Goal: Task Accomplishment & Management: Manage account settings

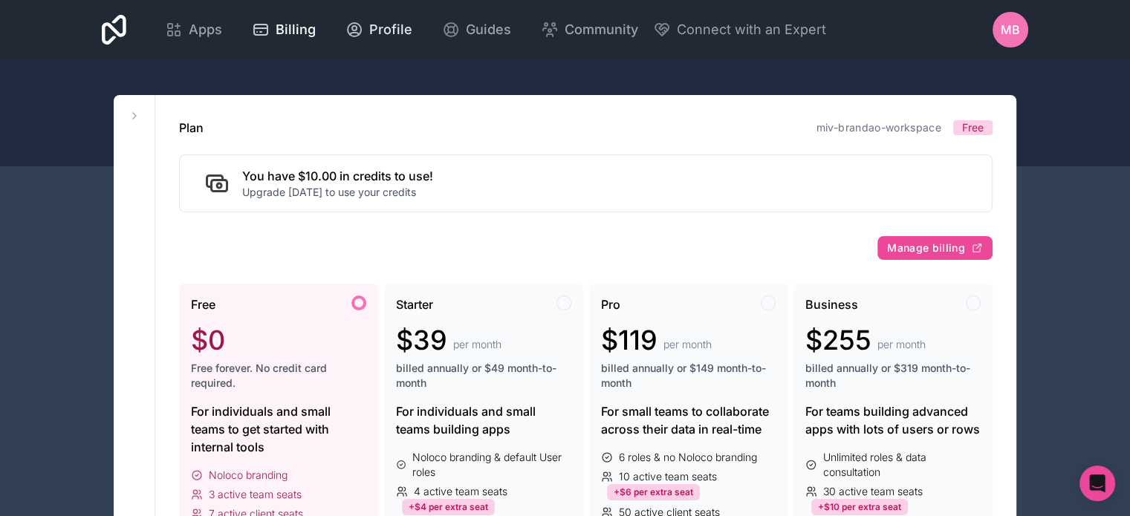
click at [371, 29] on span "Profile" at bounding box center [390, 29] width 43 height 21
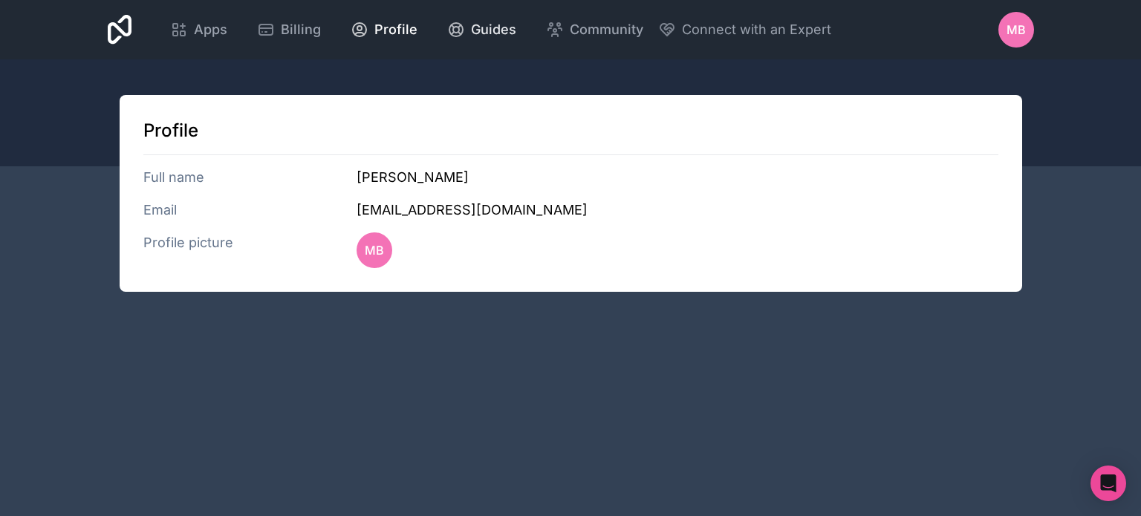
click at [464, 29] on div "Guides" at bounding box center [481, 29] width 69 height 21
click at [279, 30] on div "Billing" at bounding box center [289, 29] width 64 height 21
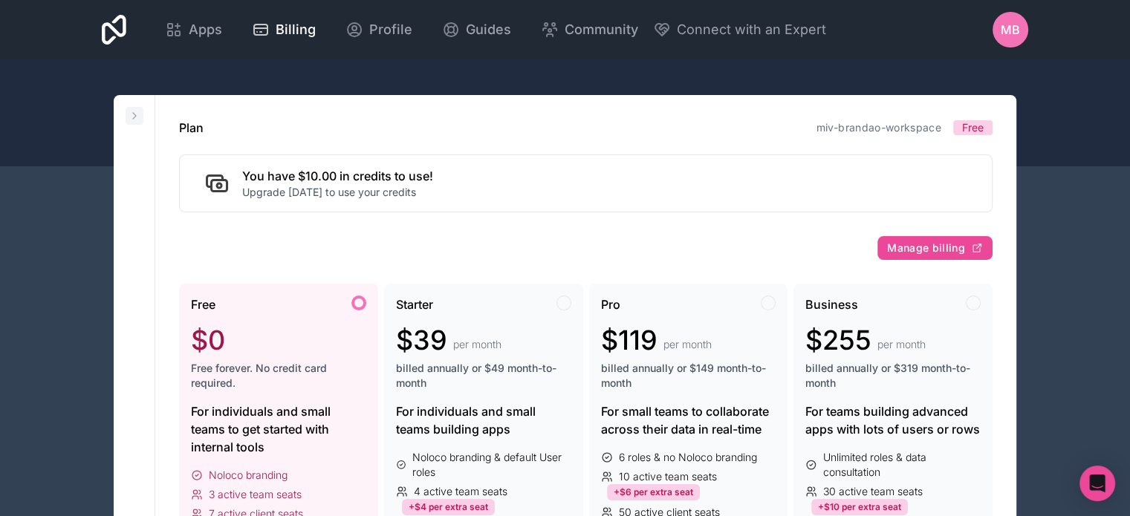
click at [129, 116] on icon at bounding box center [135, 116] width 12 height 12
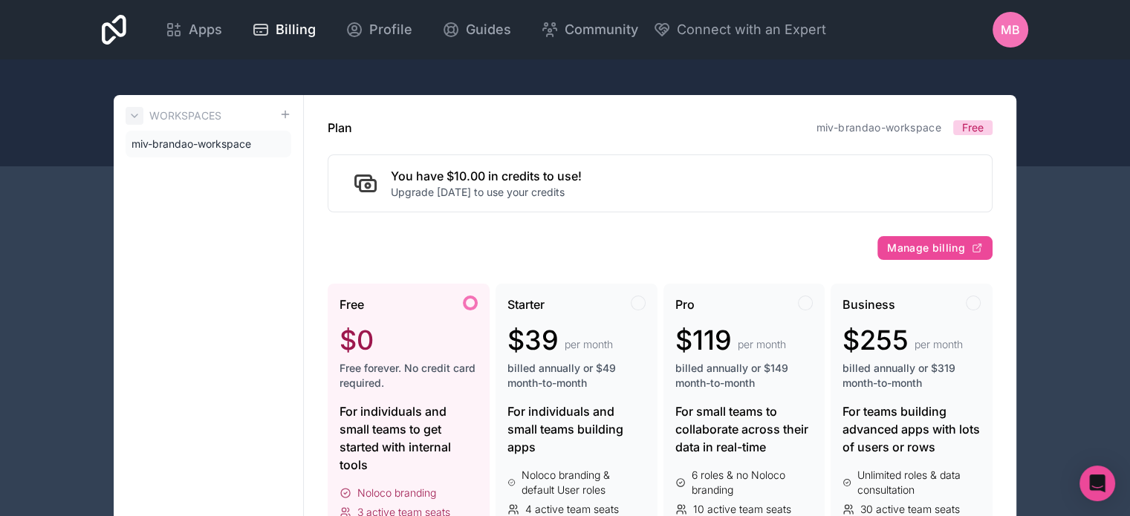
click at [131, 116] on icon at bounding box center [135, 116] width 12 height 12
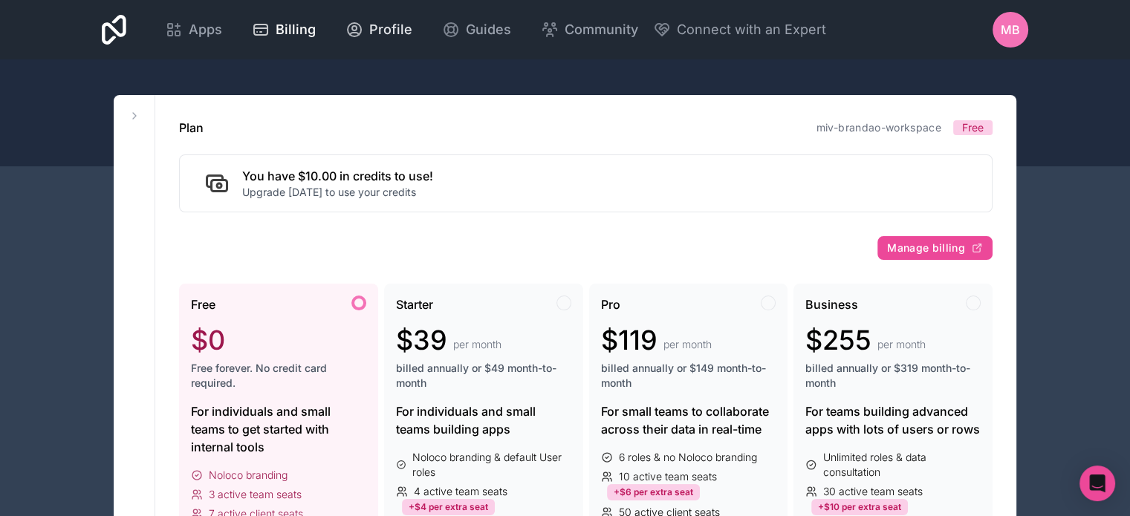
click at [382, 31] on span "Profile" at bounding box center [390, 29] width 43 height 21
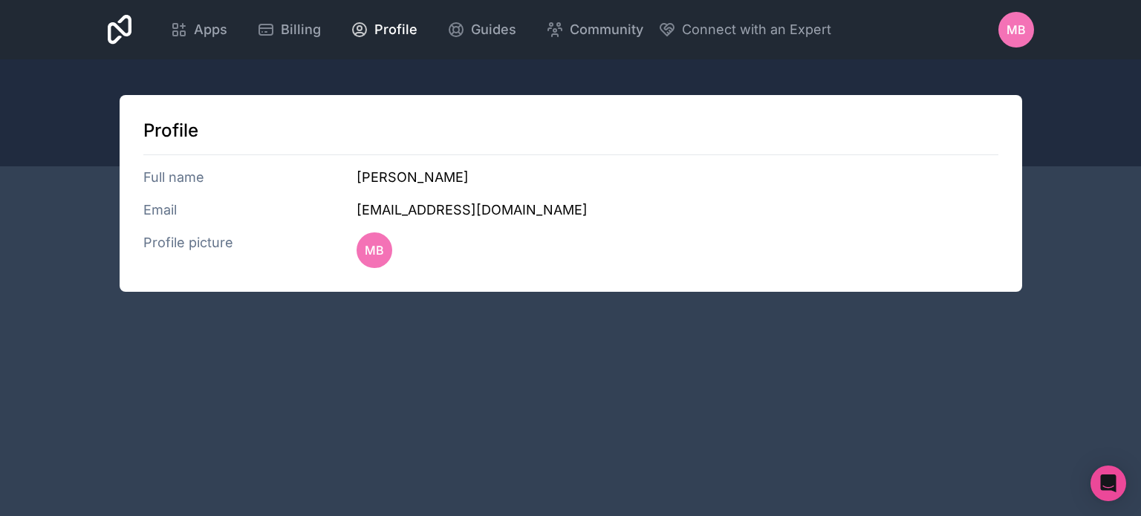
click at [1019, 23] on span "MB" at bounding box center [1016, 30] width 19 height 18
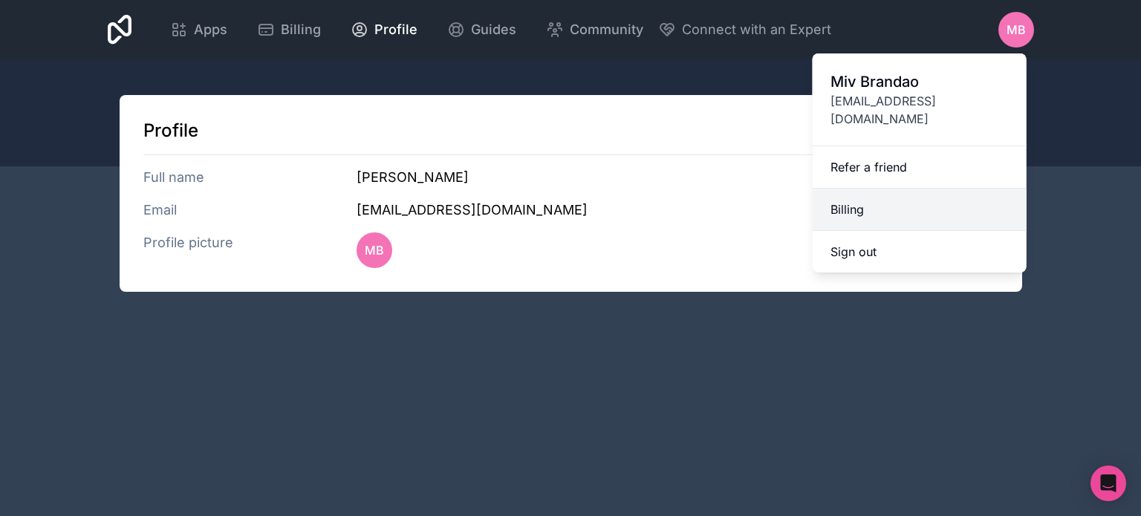
click at [837, 198] on link "Billing" at bounding box center [920, 210] width 214 height 42
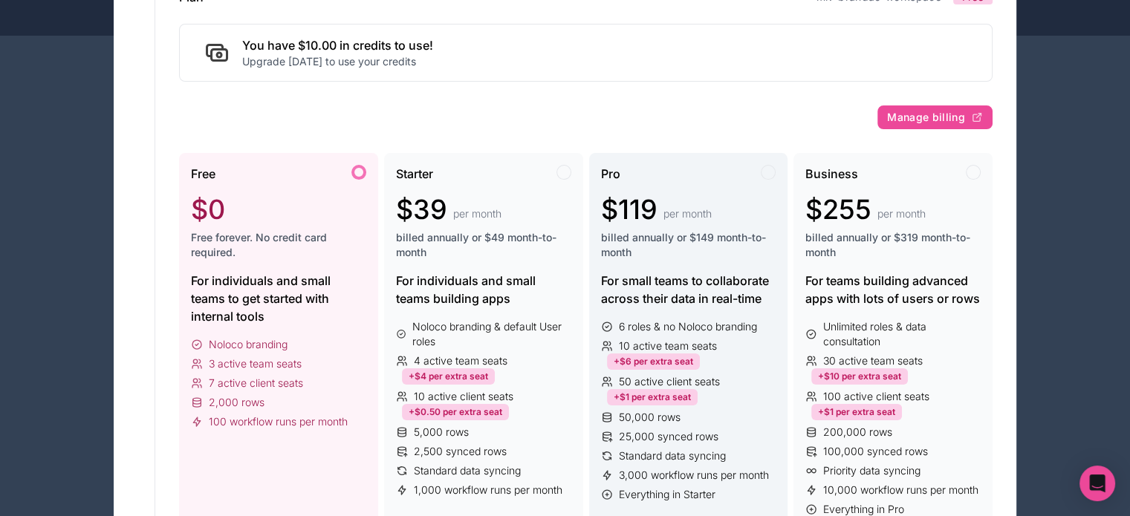
scroll to position [149, 0]
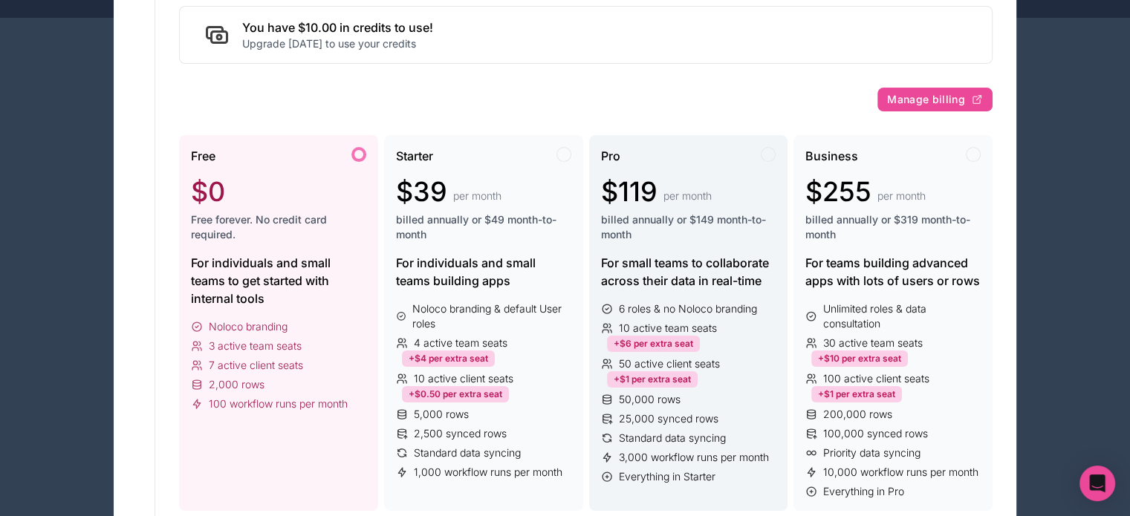
click at [624, 232] on span "billed annually or $149 month-to-month" at bounding box center [688, 227] width 175 height 30
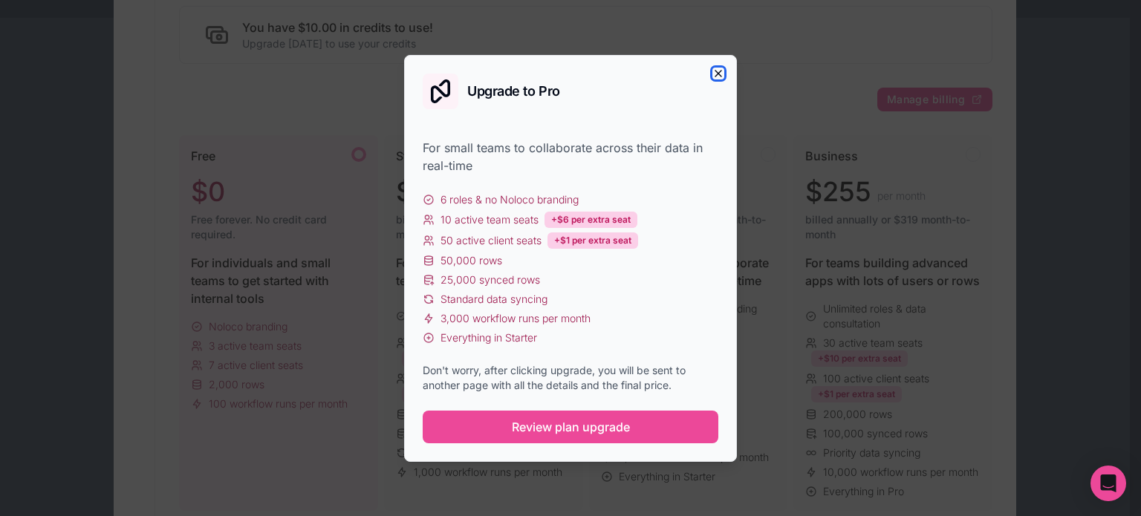
click at [717, 72] on icon "button" at bounding box center [718, 74] width 6 height 6
